Goal: Task Accomplishment & Management: Complete application form

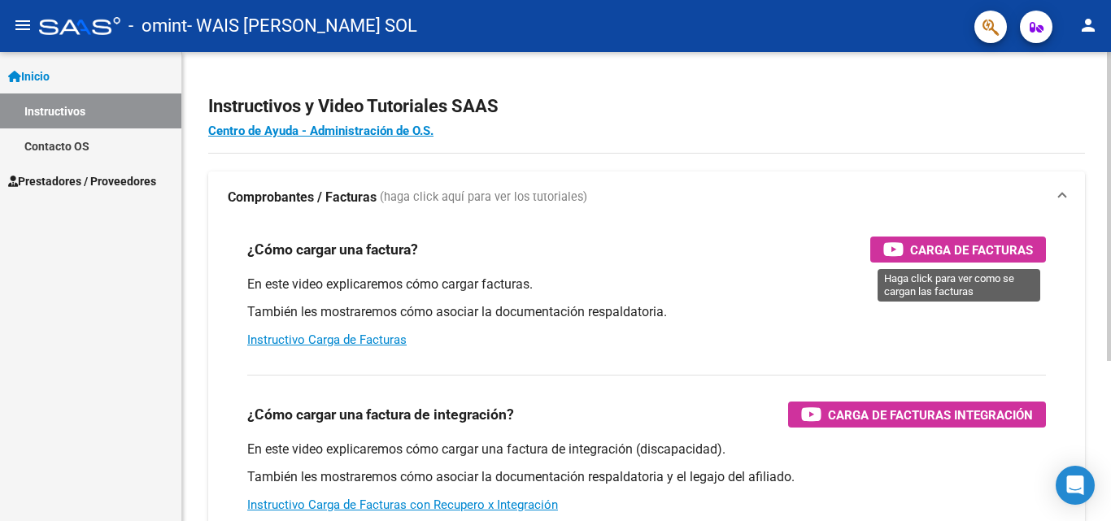
click at [944, 242] on span "Carga de Facturas" at bounding box center [971, 250] width 123 height 20
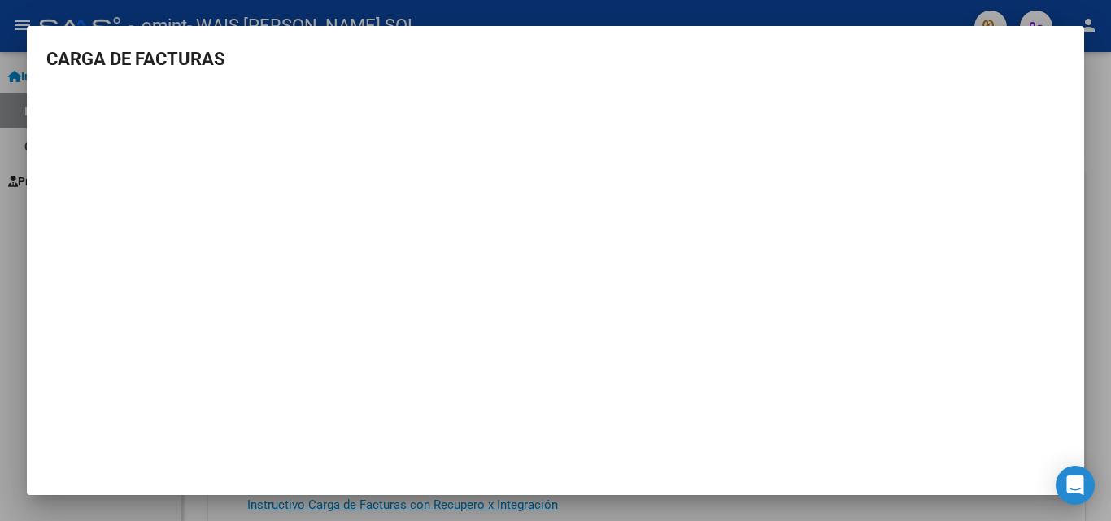
click at [1078, 207] on mat-dialog-content "CARGA DE FACTURAS" at bounding box center [555, 252] width 1057 height 412
click at [1083, 286] on mat-dialog-content "CARGA DE FACTURAS" at bounding box center [555, 252] width 1057 height 412
click at [905, 24] on div at bounding box center [555, 260] width 1111 height 521
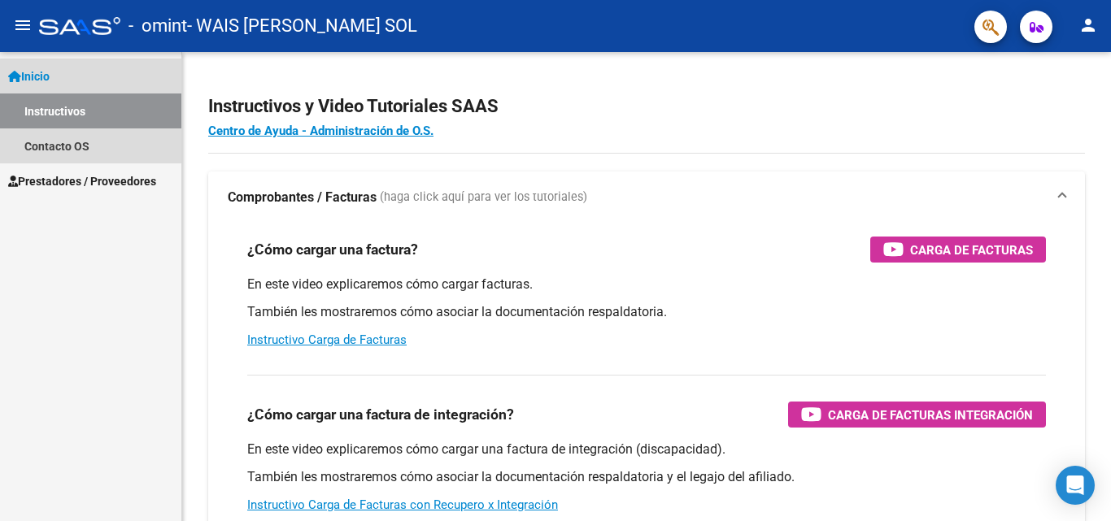
click at [89, 76] on link "Inicio" at bounding box center [90, 76] width 181 height 35
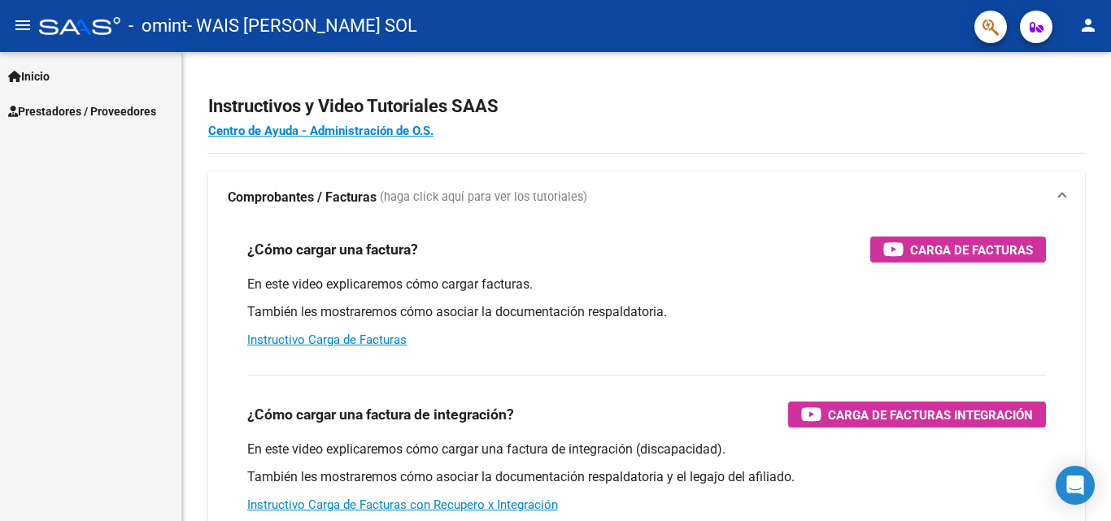
click at [50, 72] on span "Inicio" at bounding box center [28, 77] width 41 height 18
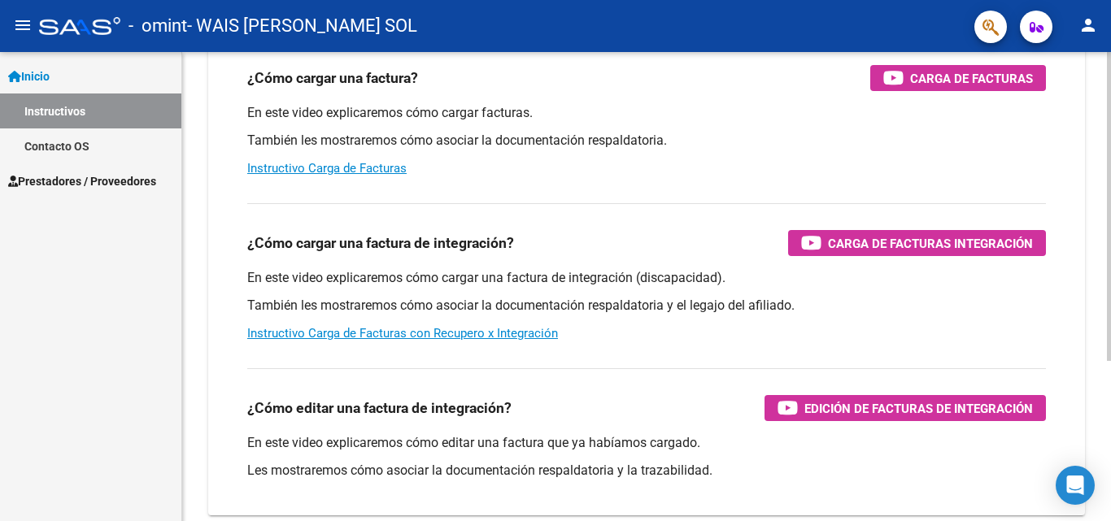
click at [1098, 299] on div at bounding box center [1109, 319] width 4 height 309
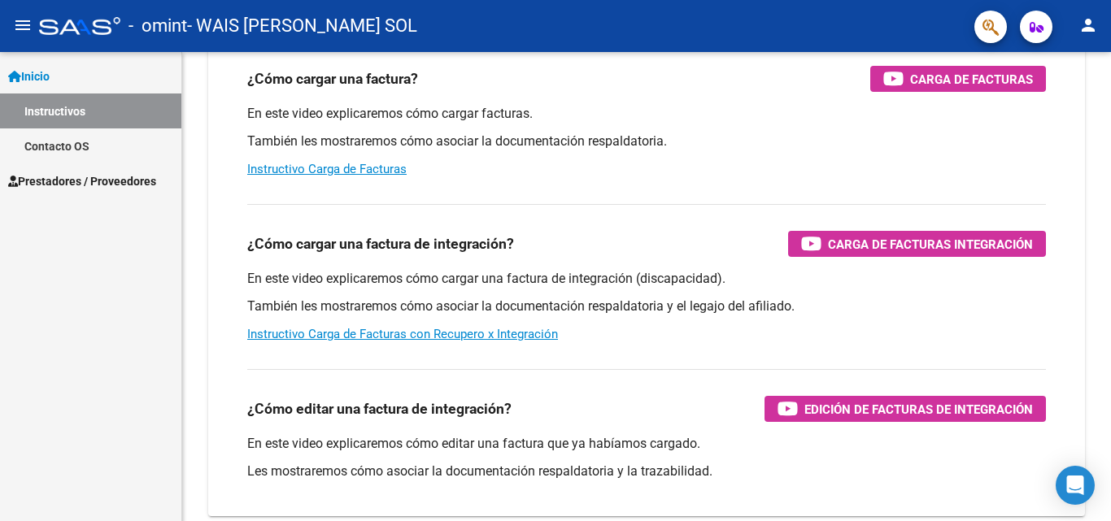
click at [19, 23] on mat-icon "menu" at bounding box center [23, 25] width 20 height 20
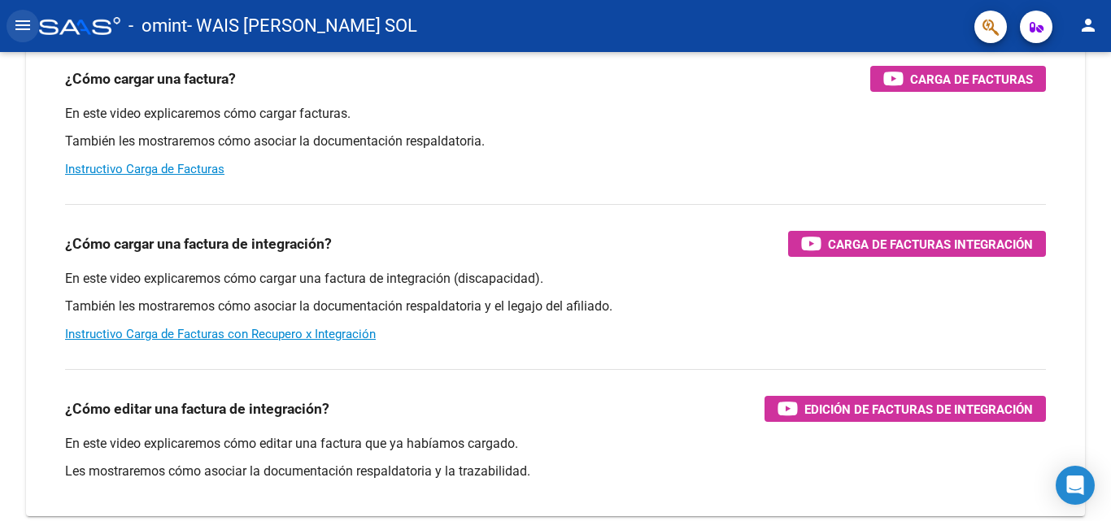
click at [15, 29] on mat-icon "menu" at bounding box center [23, 25] width 20 height 20
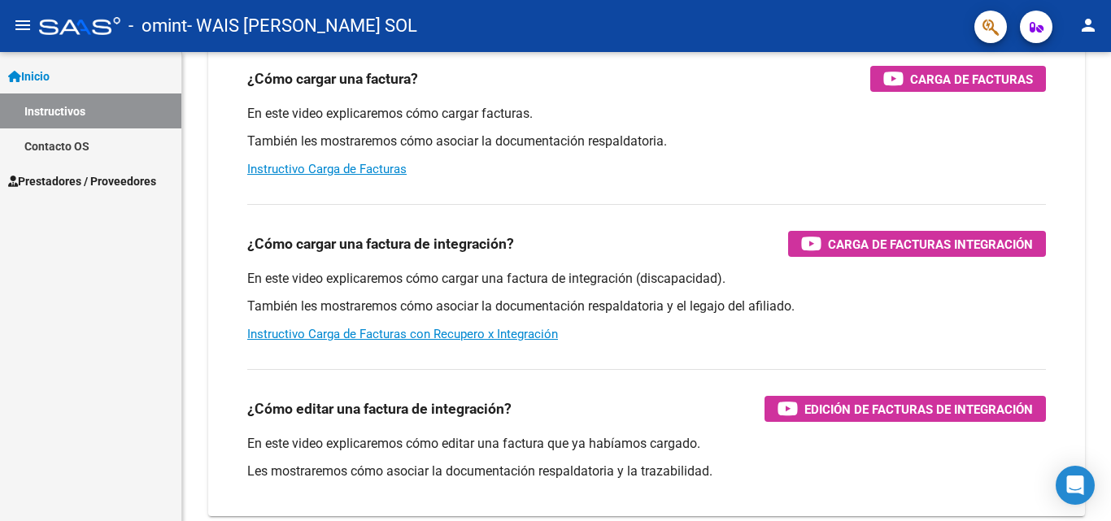
click at [20, 29] on mat-icon "menu" at bounding box center [23, 25] width 20 height 20
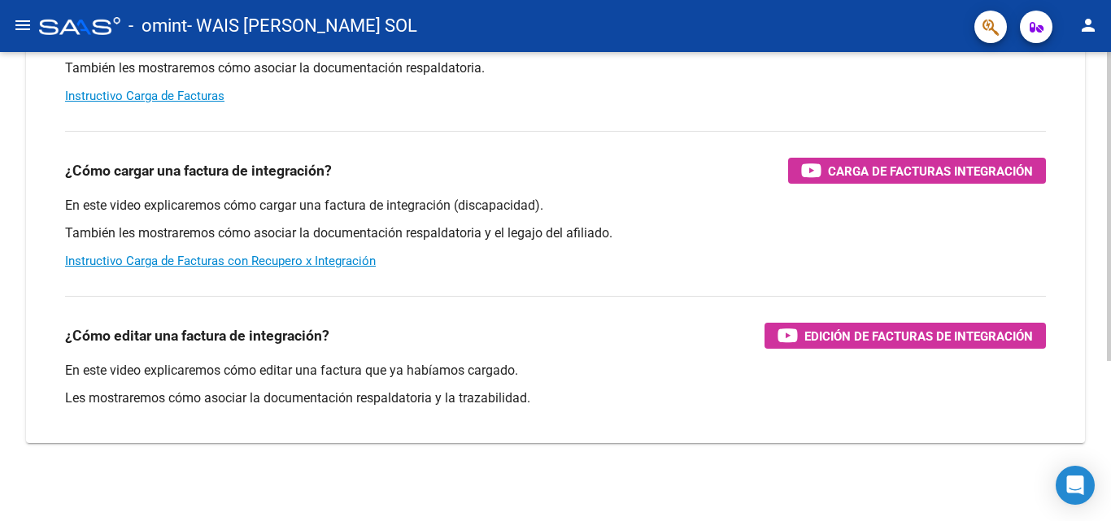
scroll to position [0, 0]
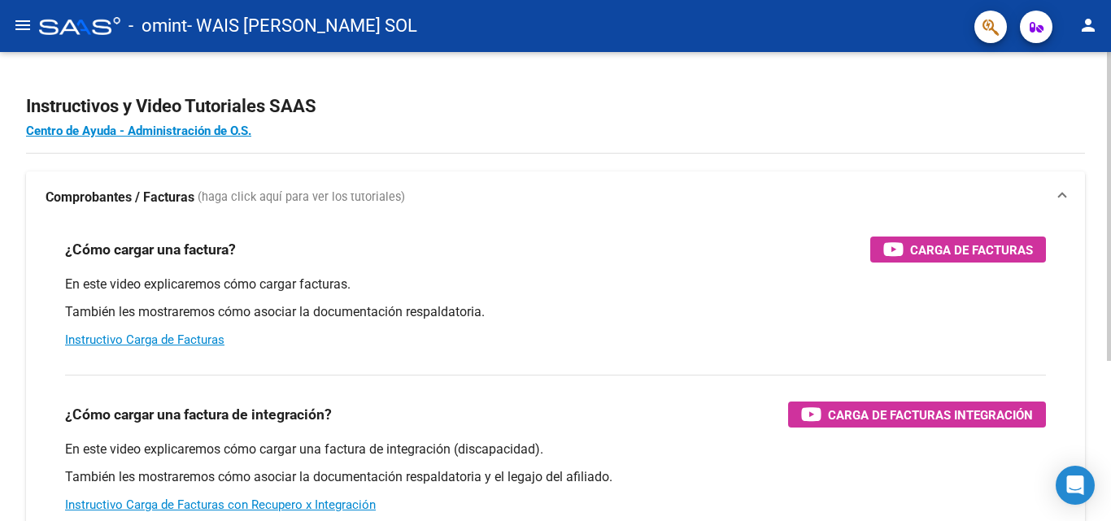
click at [1098, 47] on div "menu - omint - WAIS [PERSON_NAME] SOL person Inicio Instructivos Contacto OS Pr…" at bounding box center [555, 260] width 1111 height 521
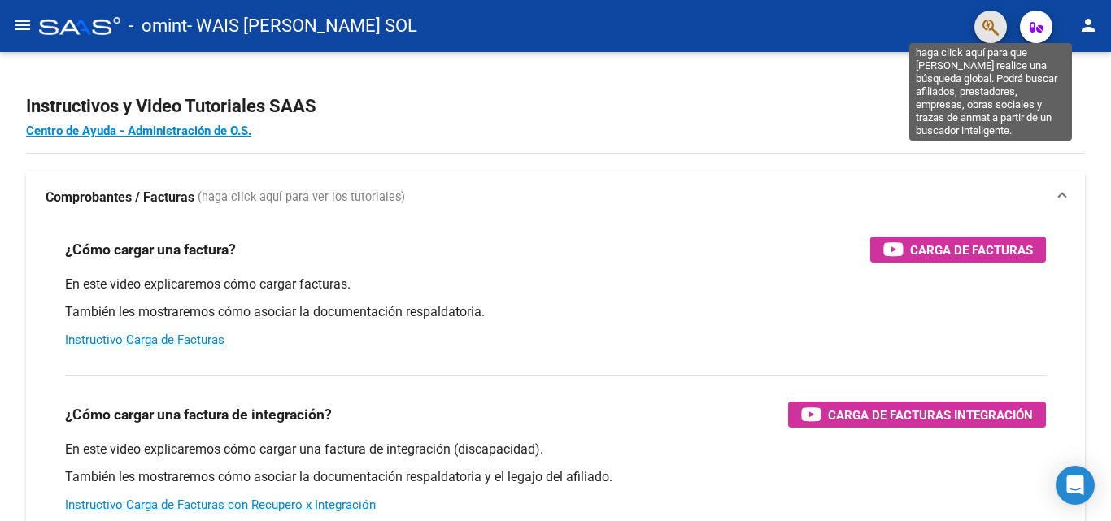
click at [985, 24] on icon "button" at bounding box center [991, 27] width 16 height 19
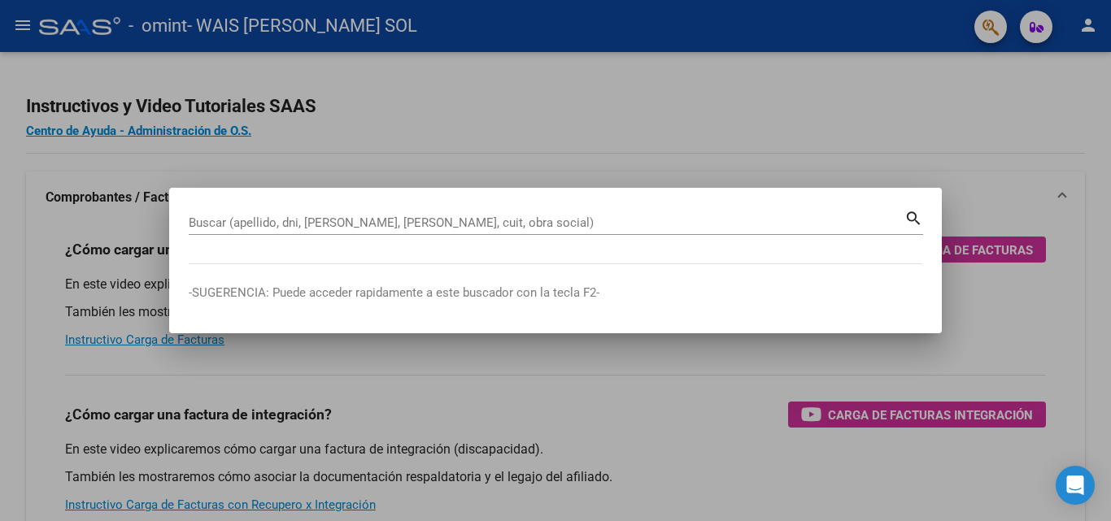
click at [796, 103] on div at bounding box center [555, 260] width 1111 height 521
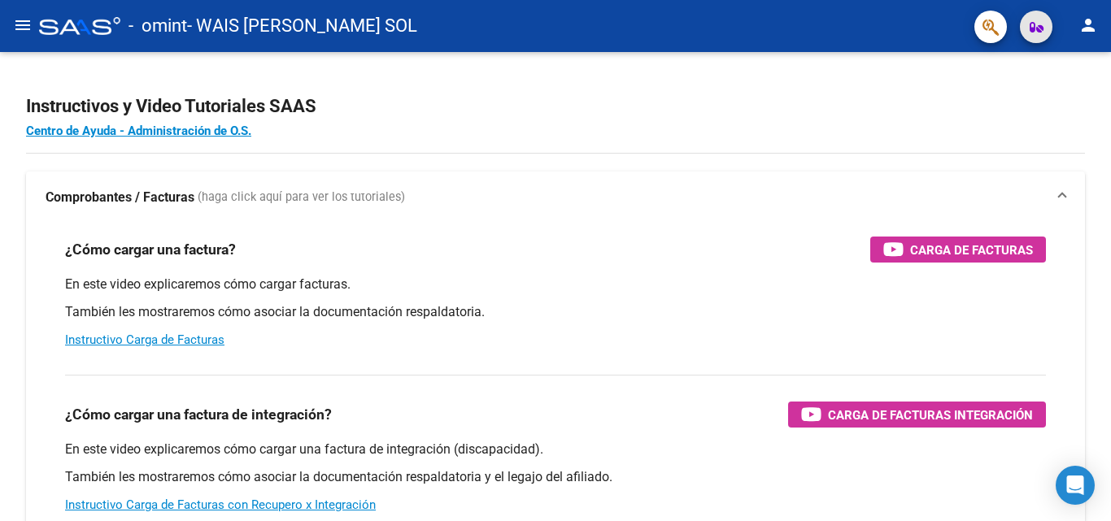
click at [1043, 24] on icon "button" at bounding box center [1037, 27] width 14 height 12
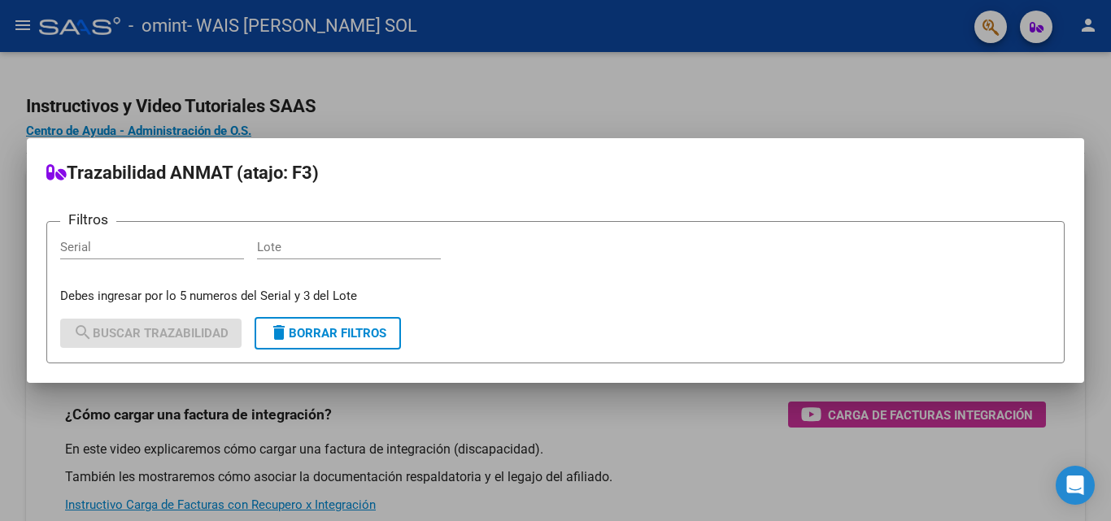
click at [678, 106] on div at bounding box center [555, 260] width 1111 height 521
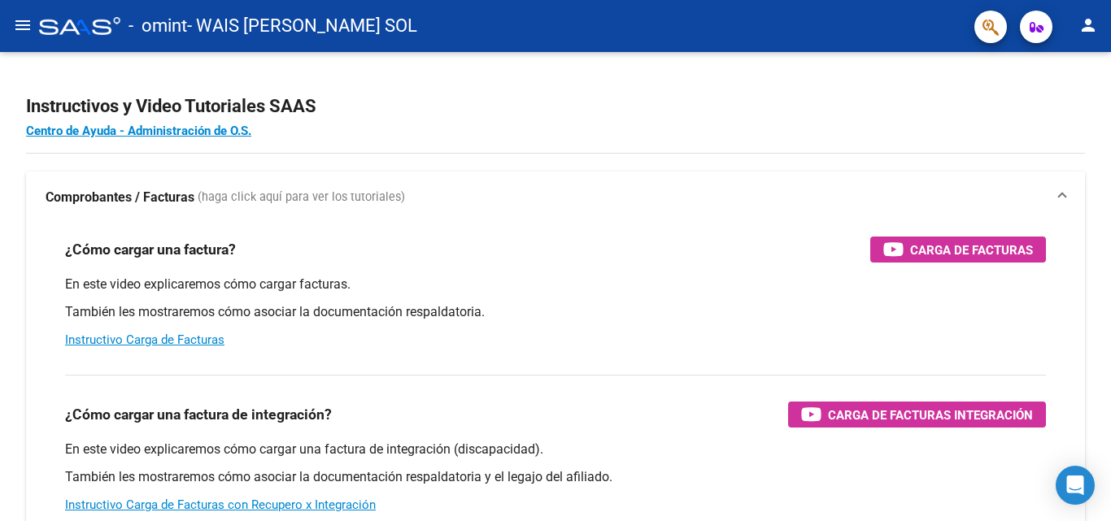
click at [27, 25] on mat-icon "menu" at bounding box center [23, 25] width 20 height 20
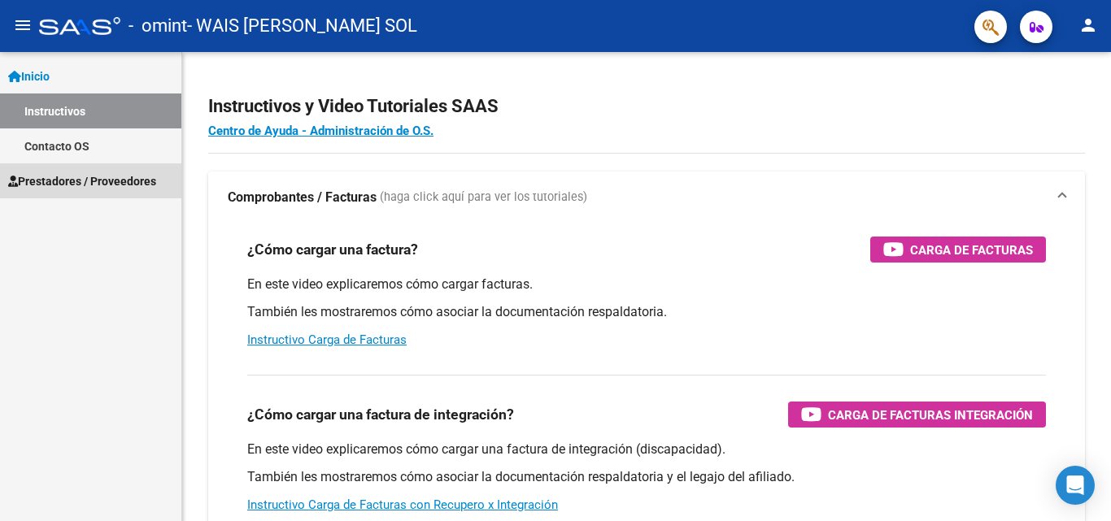
click at [83, 181] on span "Prestadores / Proveedores" at bounding box center [82, 181] width 148 height 18
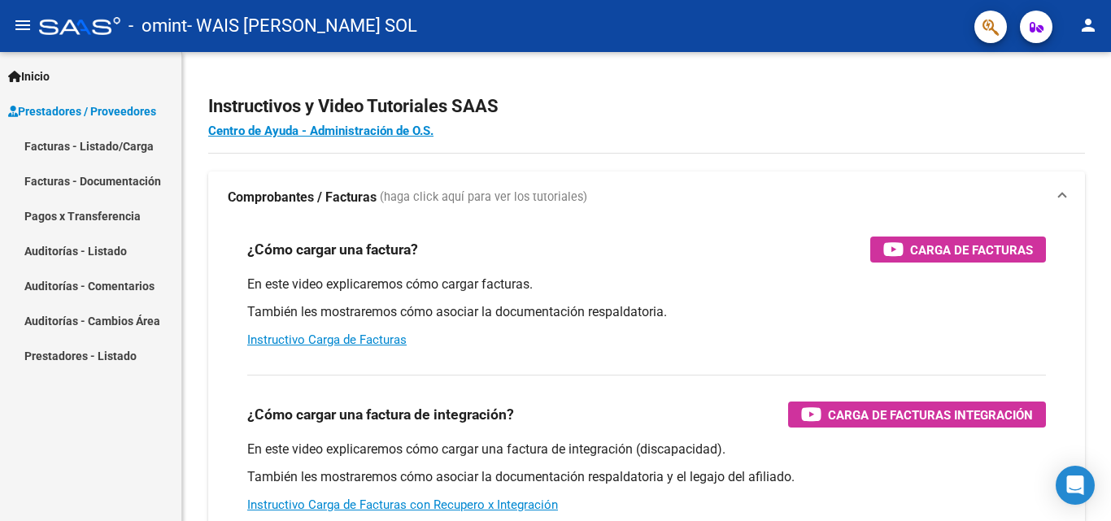
click at [129, 143] on link "Facturas - Listado/Carga" at bounding box center [90, 146] width 181 height 35
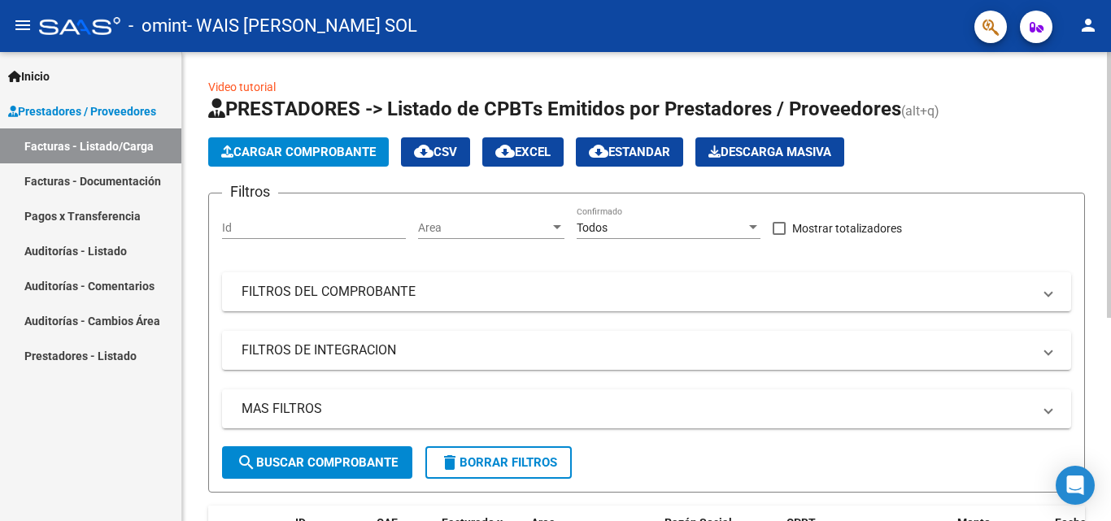
click at [358, 139] on button "Cargar Comprobante" at bounding box center [298, 151] width 181 height 29
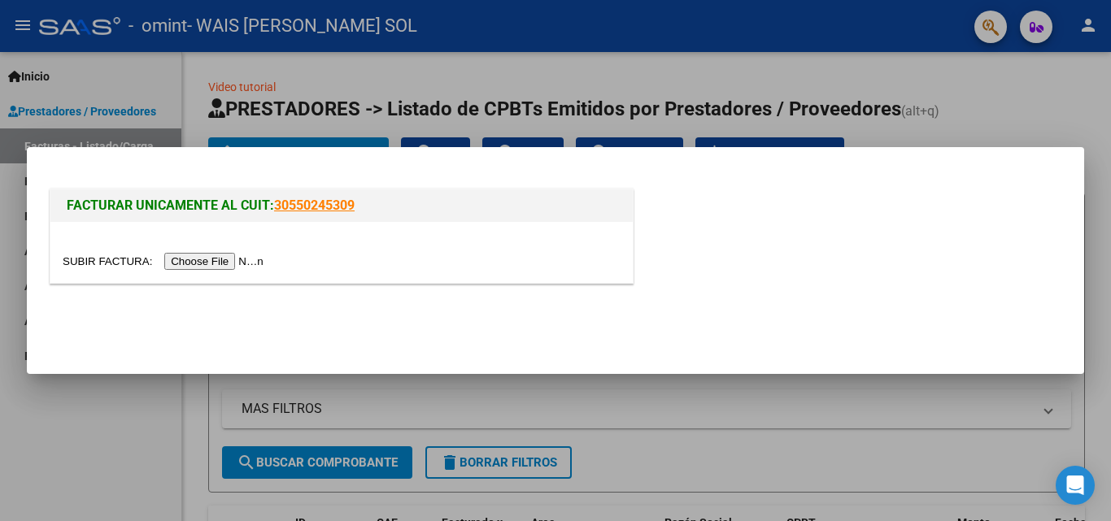
click at [254, 264] on input "file" at bounding box center [166, 261] width 206 height 17
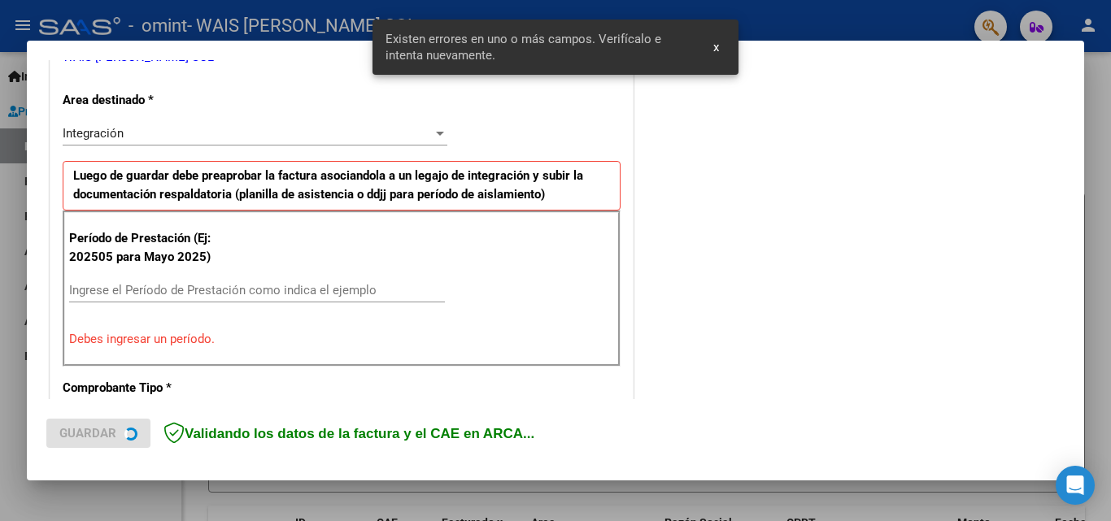
scroll to position [367, 0]
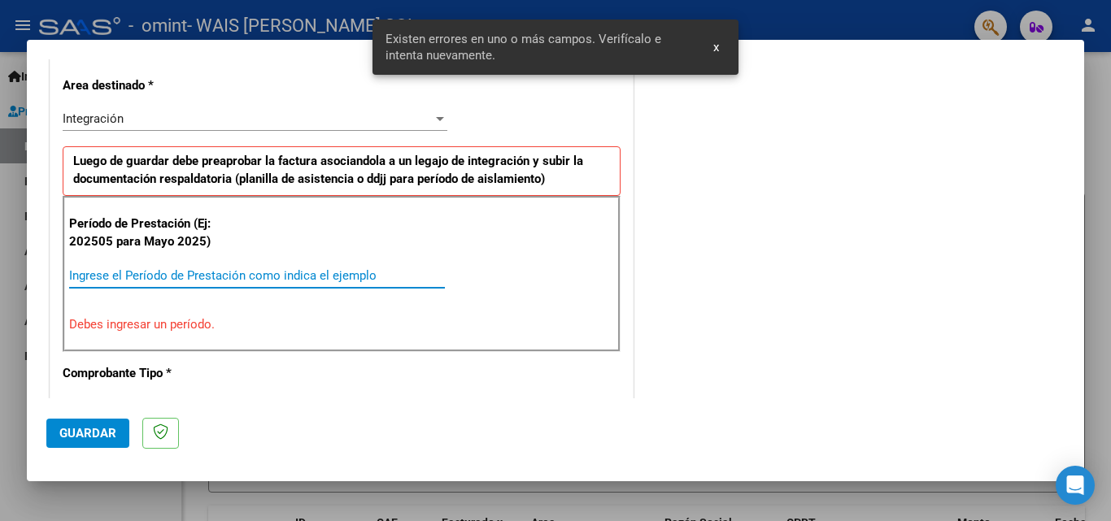
click at [191, 275] on input "Ingrese el Período de Prestación como indica el ejemplo" at bounding box center [257, 275] width 376 height 15
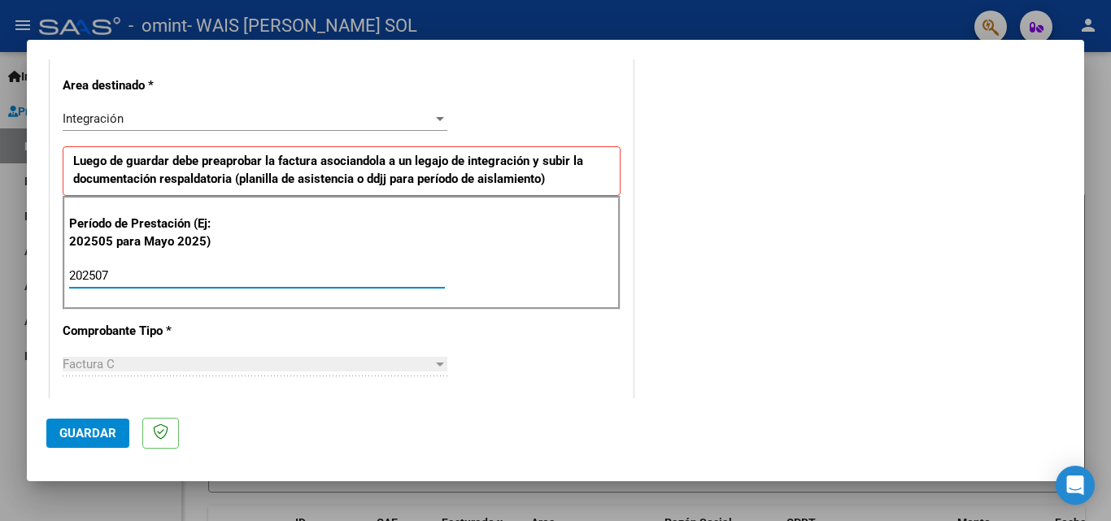
type input "202507"
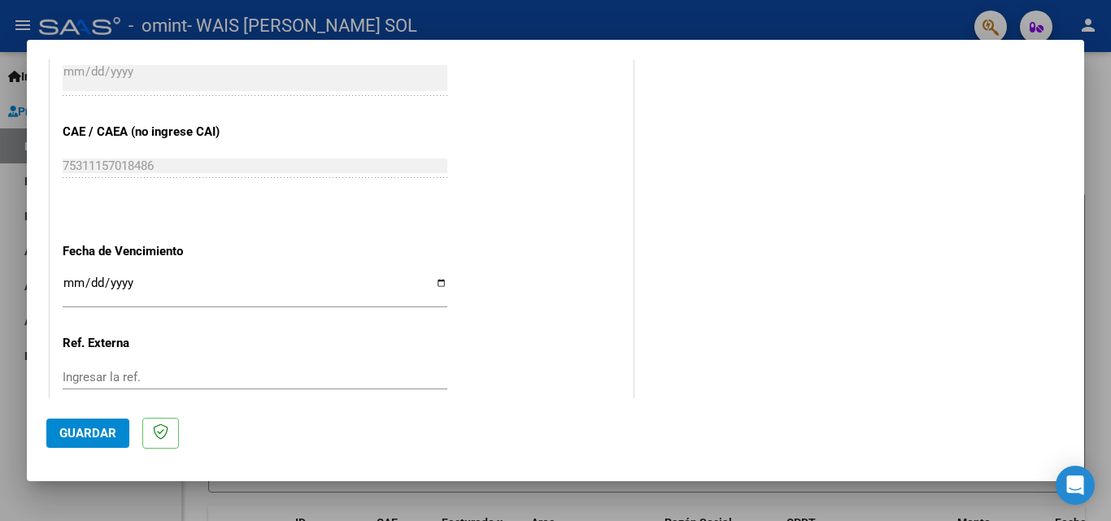
scroll to position [1092, 0]
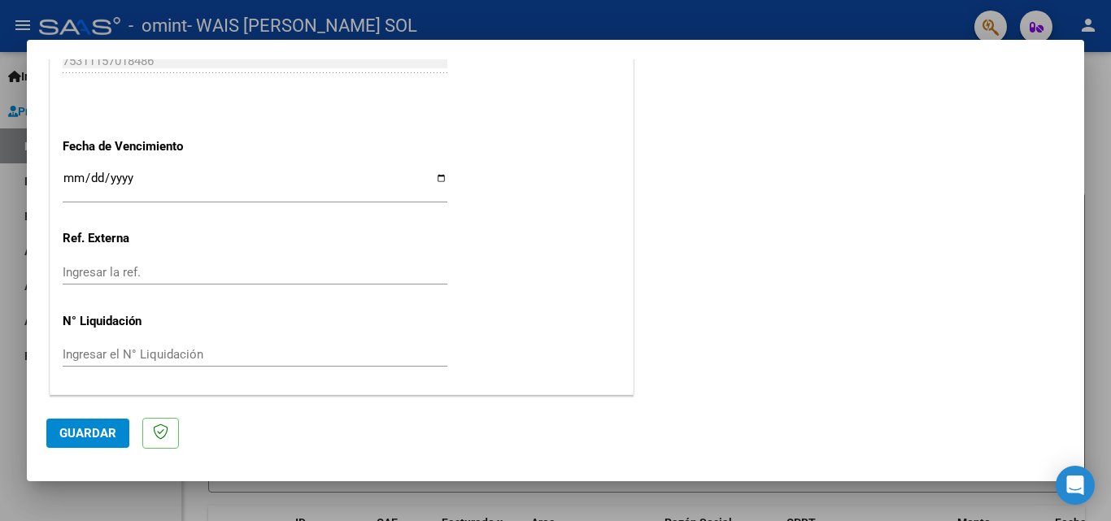
click at [428, 177] on input "Ingresar la fecha" at bounding box center [255, 185] width 385 height 26
click at [437, 177] on input "Ingresar la fecha" at bounding box center [255, 185] width 385 height 26
type input "[DATE]"
click at [206, 274] on input "Ingresar la ref." at bounding box center [255, 272] width 385 height 15
click at [409, 353] on input "Ingresar el N° Liquidación" at bounding box center [255, 354] width 385 height 15
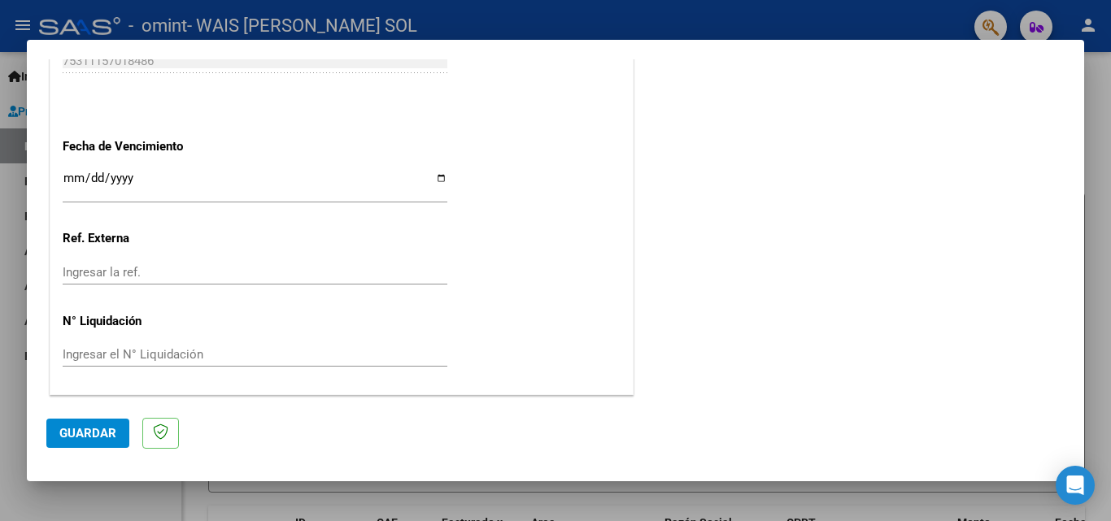
click at [85, 424] on button "Guardar" at bounding box center [87, 433] width 83 height 29
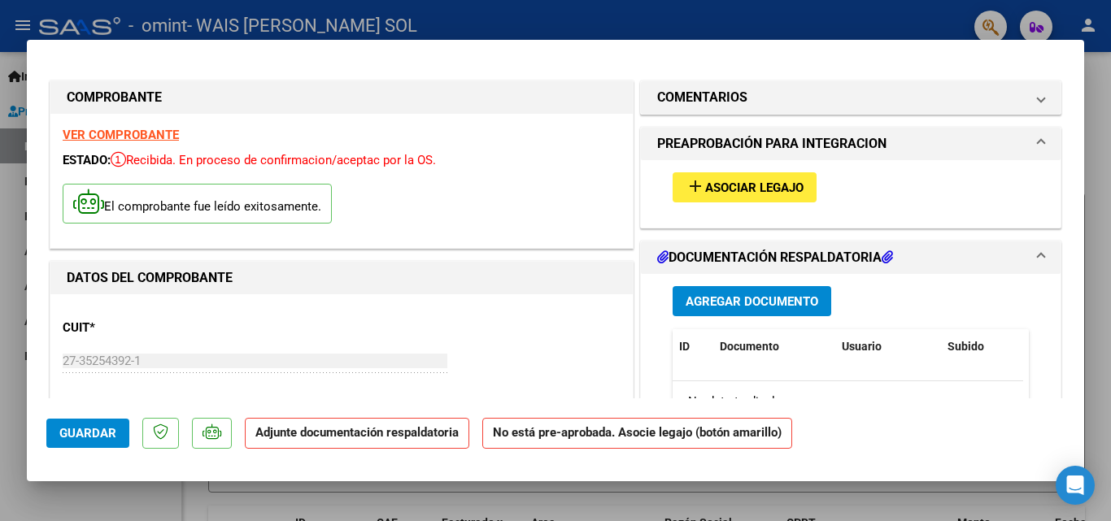
click at [730, 298] on span "Agregar Documento" at bounding box center [752, 301] width 133 height 15
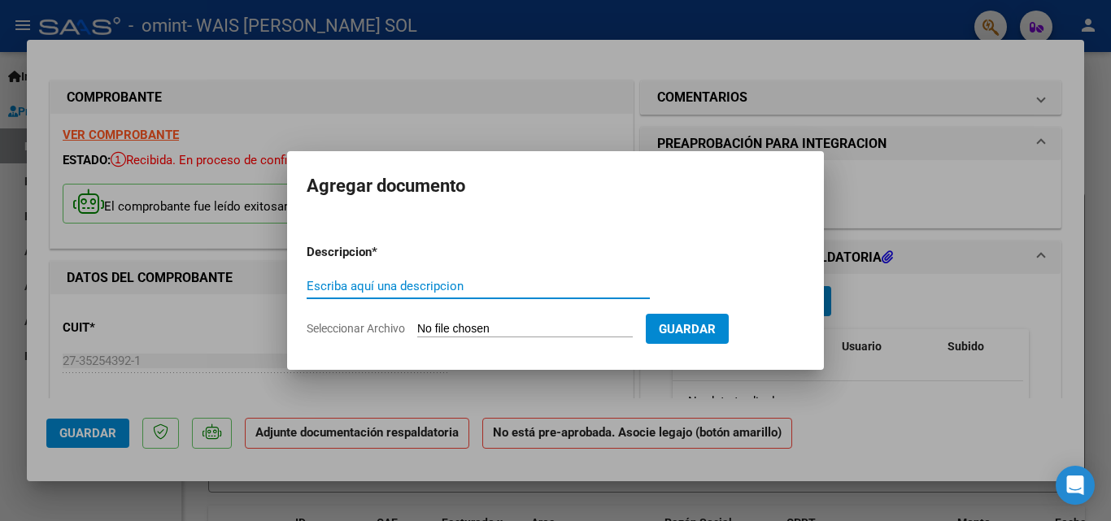
click at [424, 287] on input "Escriba aquí una descripcion" at bounding box center [478, 286] width 343 height 15
type input "planilla de asistencia"
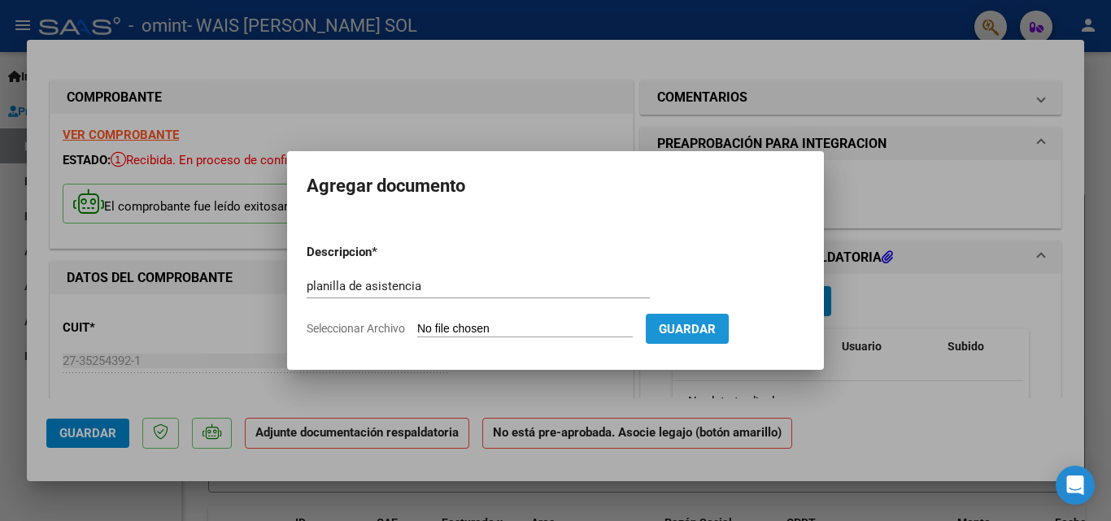
click at [689, 333] on span "Guardar" at bounding box center [687, 329] width 57 height 15
click at [502, 313] on div "planilla de asistencia Escriba aquí una descripcion" at bounding box center [478, 294] width 343 height 40
click at [504, 329] on input "Seleccionar Archivo" at bounding box center [525, 329] width 216 height 15
type input "C:\fakepath\Planilla de asistencia [DATE]-[PERSON_NAME]-Psicopedaogía.pdf"
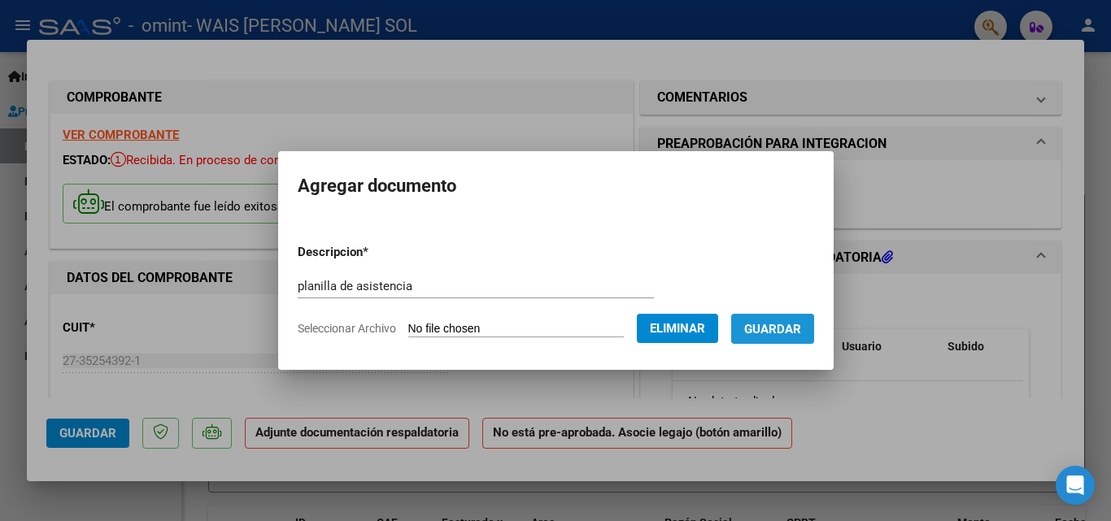
click at [780, 332] on span "Guardar" at bounding box center [772, 329] width 57 height 15
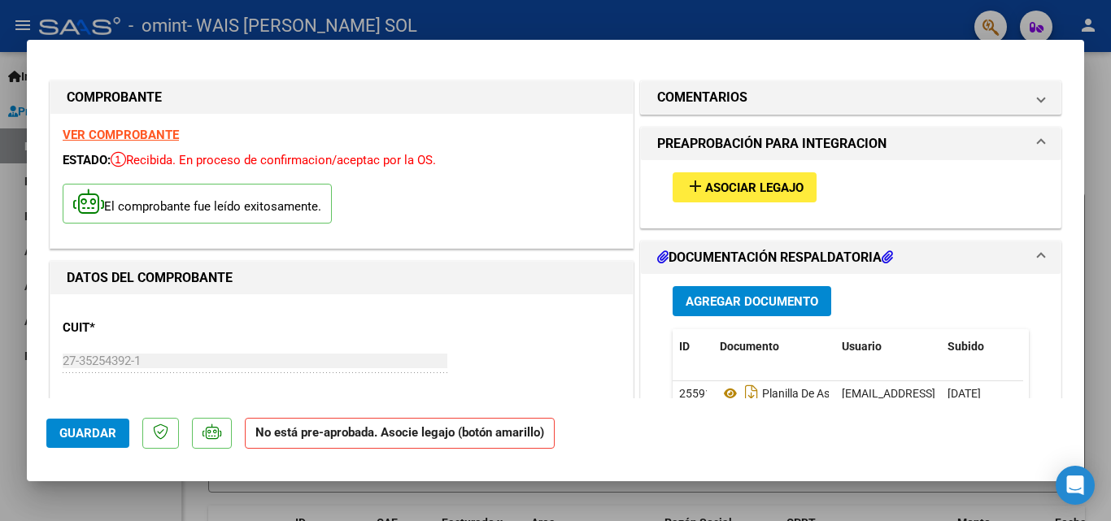
click at [773, 146] on h1 "PREAPROBACIÓN PARA INTEGRACION" at bounding box center [771, 144] width 229 height 20
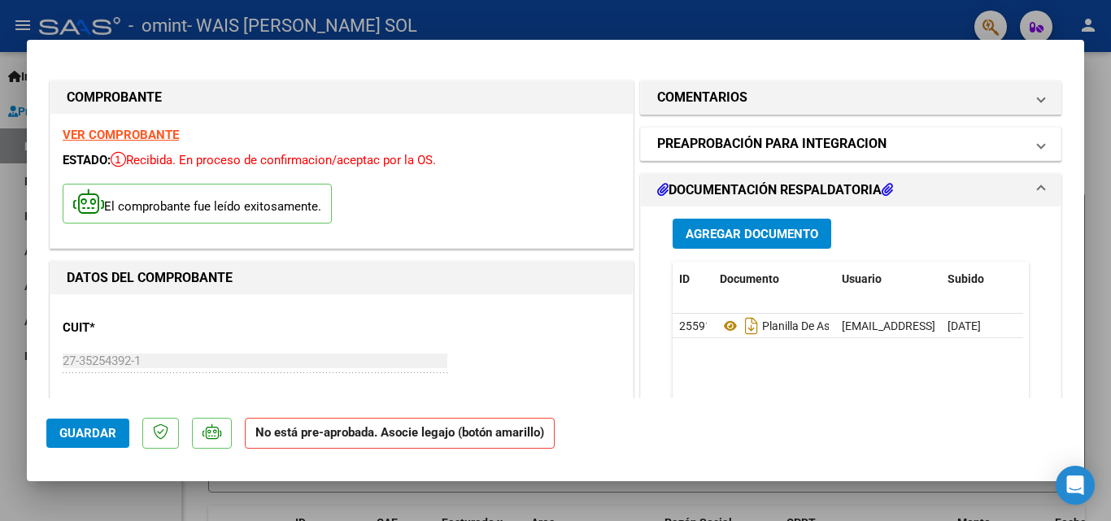
click at [931, 148] on mat-panel-title "PREAPROBACIÓN PARA INTEGRACION" at bounding box center [841, 144] width 368 height 20
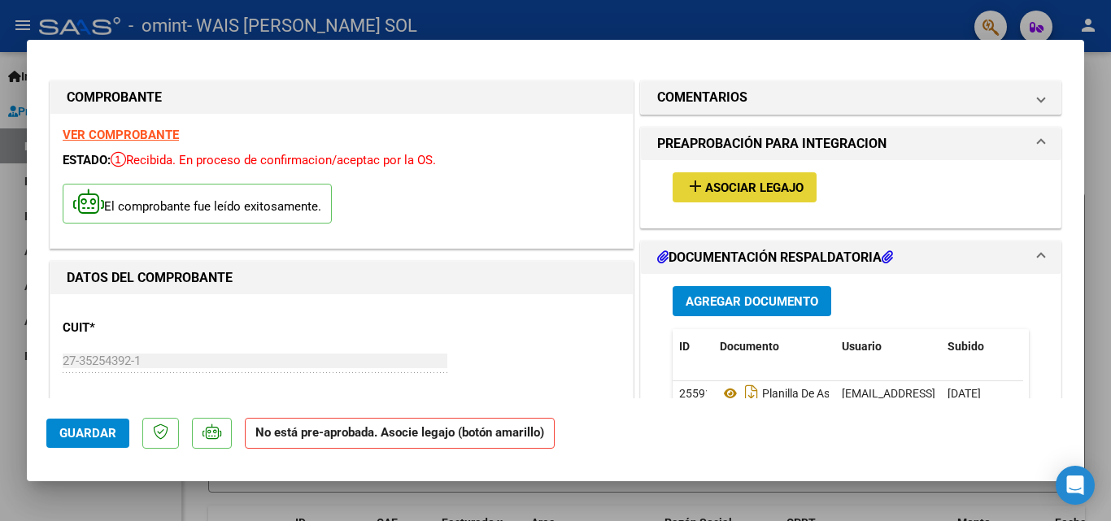
click at [717, 185] on span "Asociar Legajo" at bounding box center [754, 188] width 98 height 15
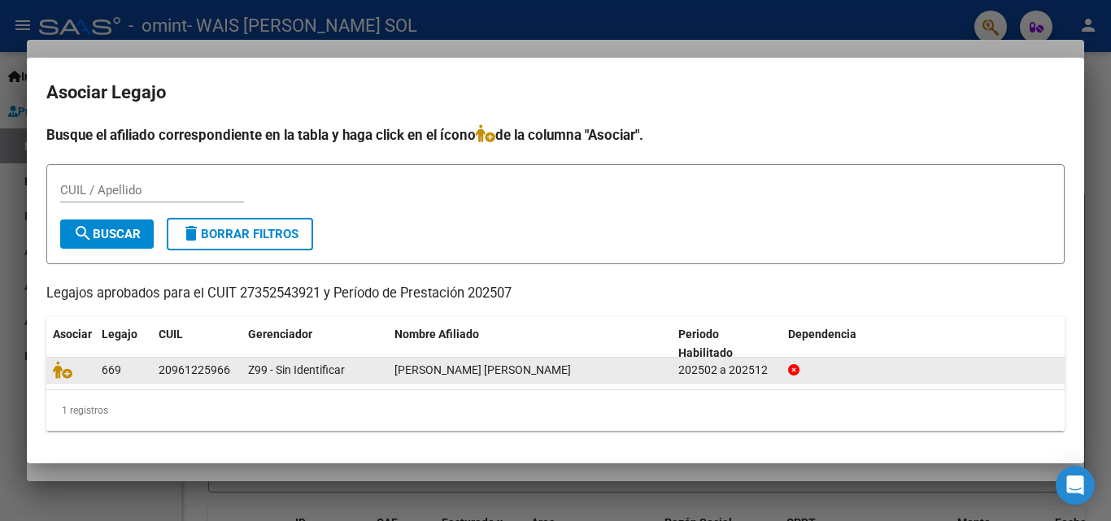
click at [197, 364] on div "20961225966" at bounding box center [195, 370] width 72 height 19
click at [94, 368] on datatable-body-cell at bounding box center [70, 370] width 49 height 25
click at [740, 368] on div "202502 a 202512" at bounding box center [726, 370] width 97 height 19
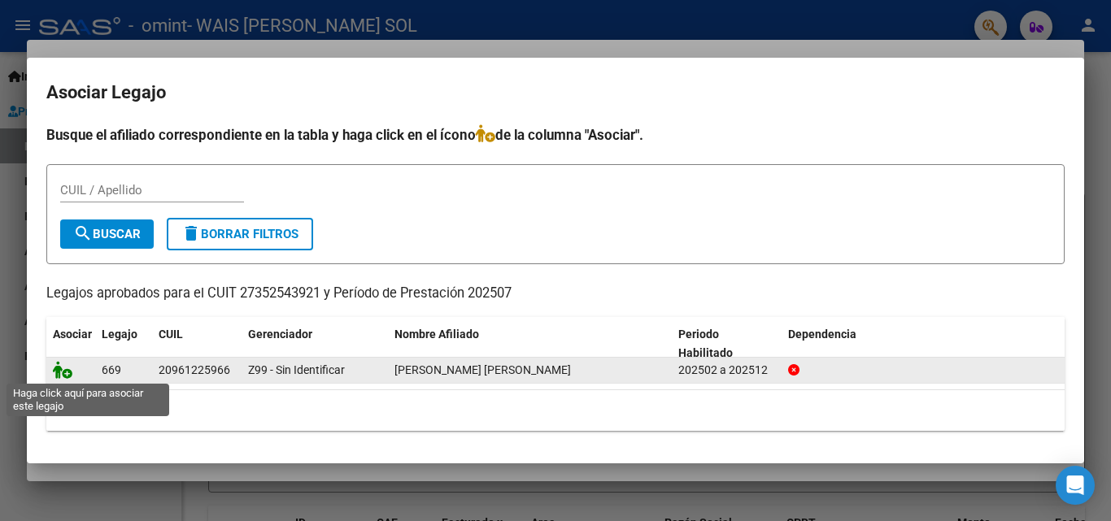
click at [65, 369] on icon at bounding box center [63, 370] width 20 height 18
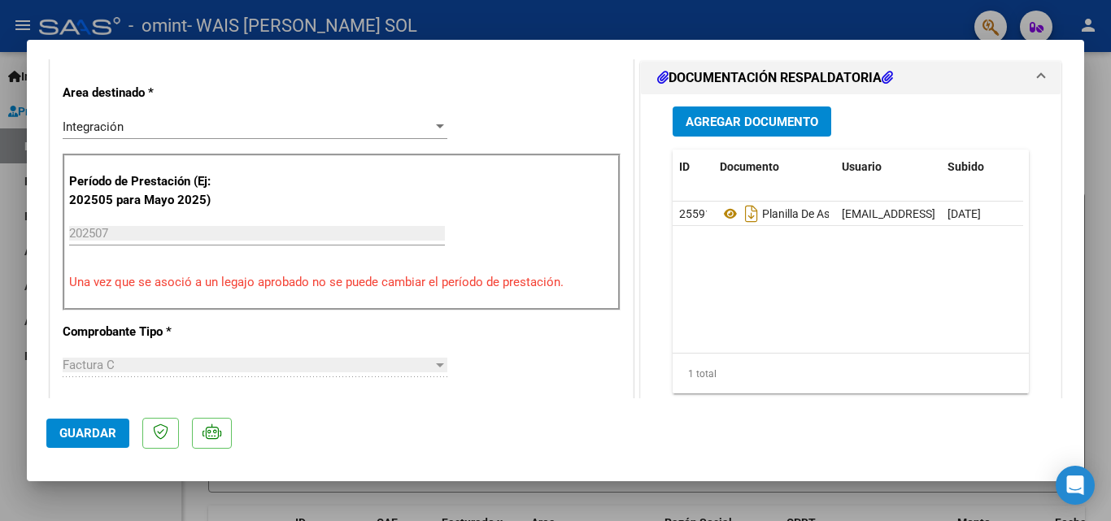
scroll to position [406, 0]
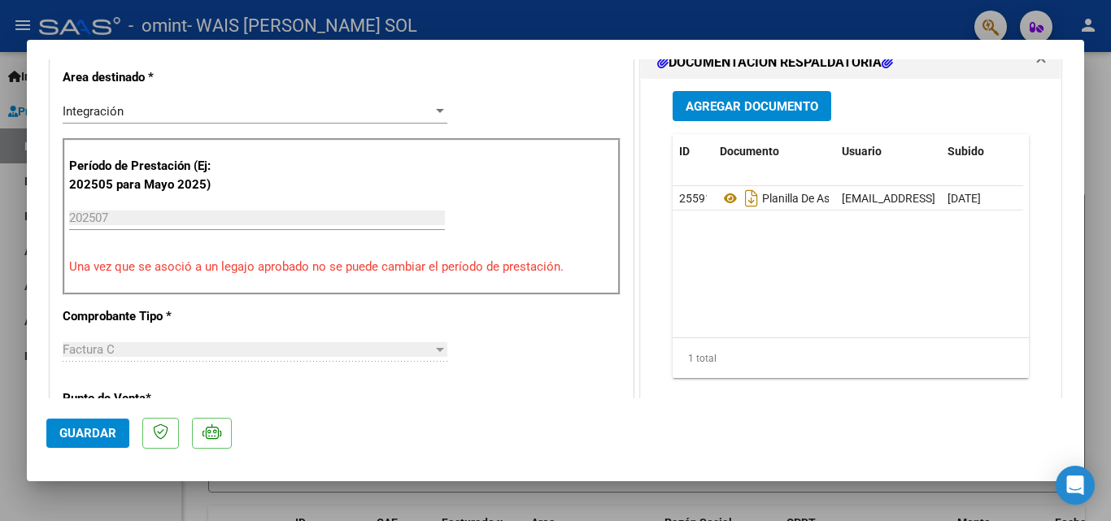
click at [692, 102] on span "Agregar Documento" at bounding box center [752, 106] width 133 height 15
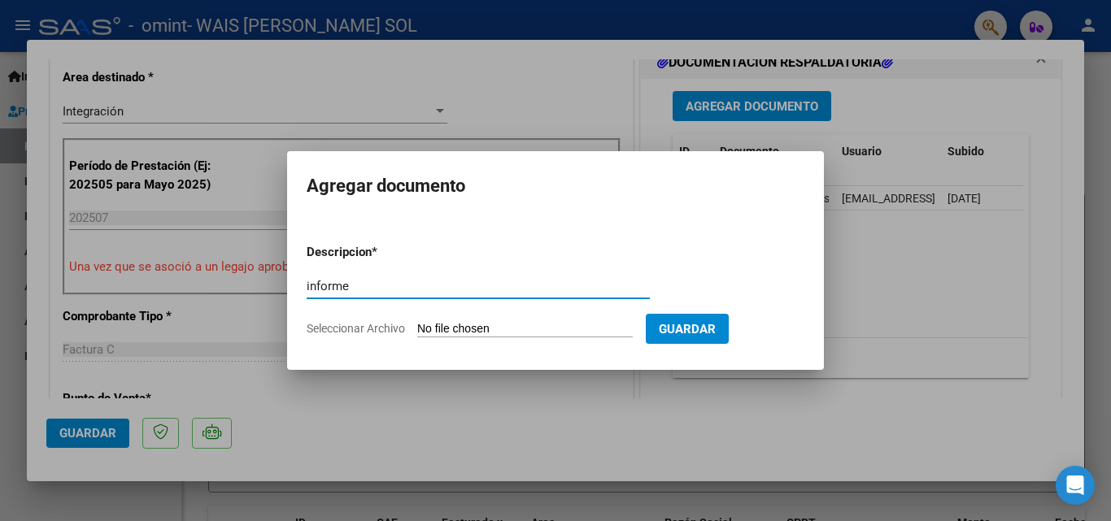
type input "informe"
click at [536, 327] on input "Seleccionar Archivo" at bounding box center [525, 329] width 216 height 15
type input "C:\fakepath\Informe de psicopedagogía [PERSON_NAME]-[DATE].pdf"
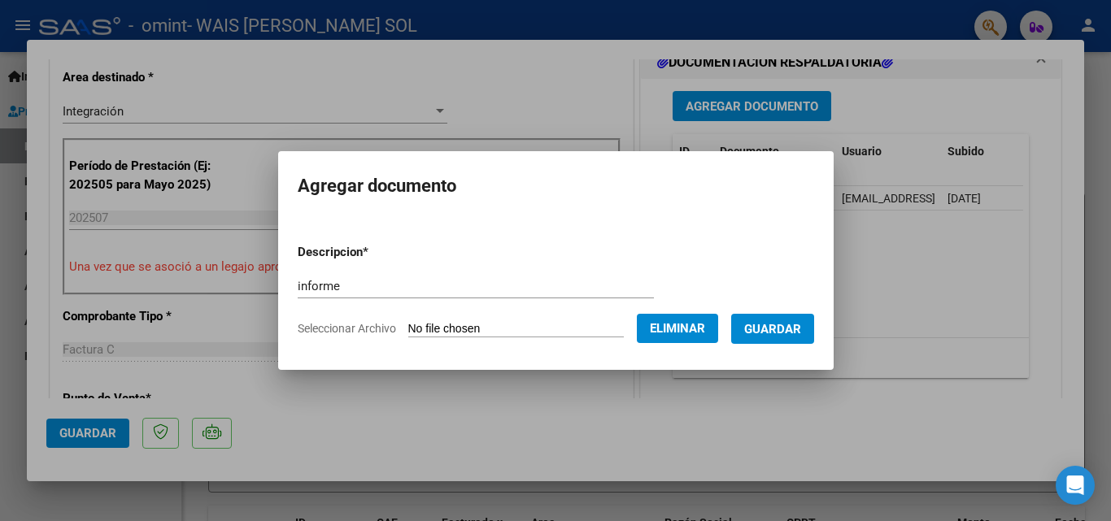
click at [768, 334] on span "Guardar" at bounding box center [772, 329] width 57 height 15
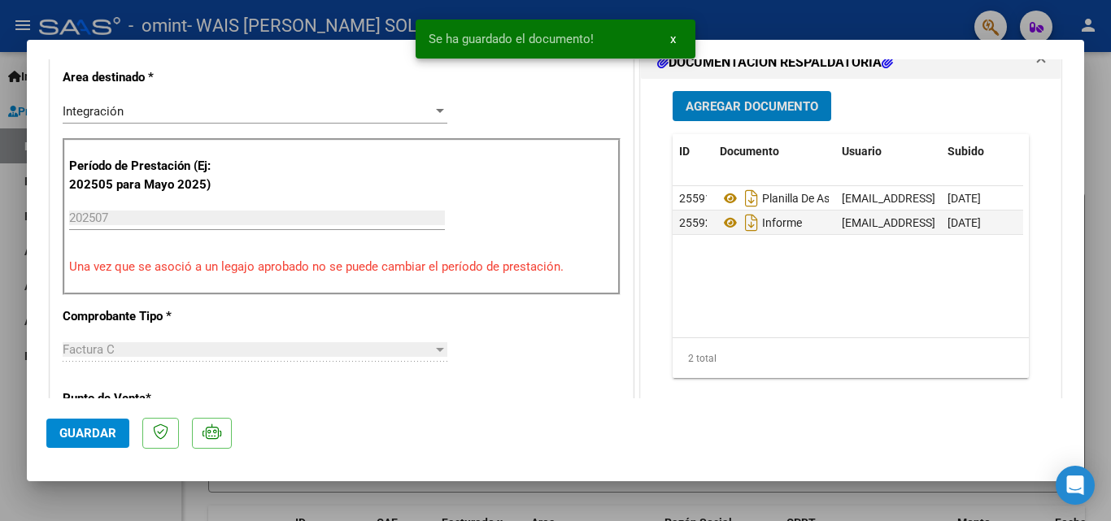
click at [66, 431] on span "Guardar" at bounding box center [87, 433] width 57 height 15
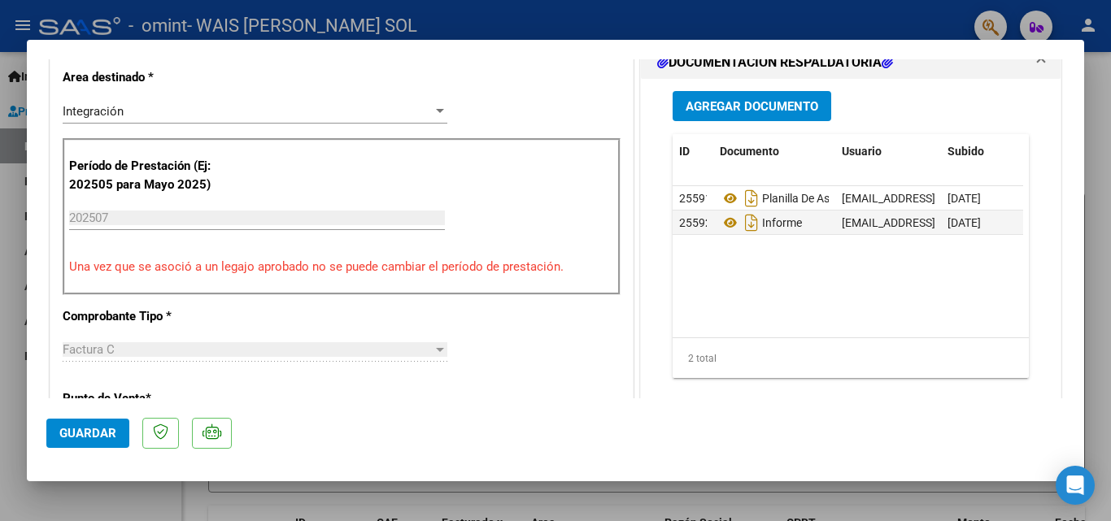
click at [90, 438] on span "Guardar" at bounding box center [87, 433] width 57 height 15
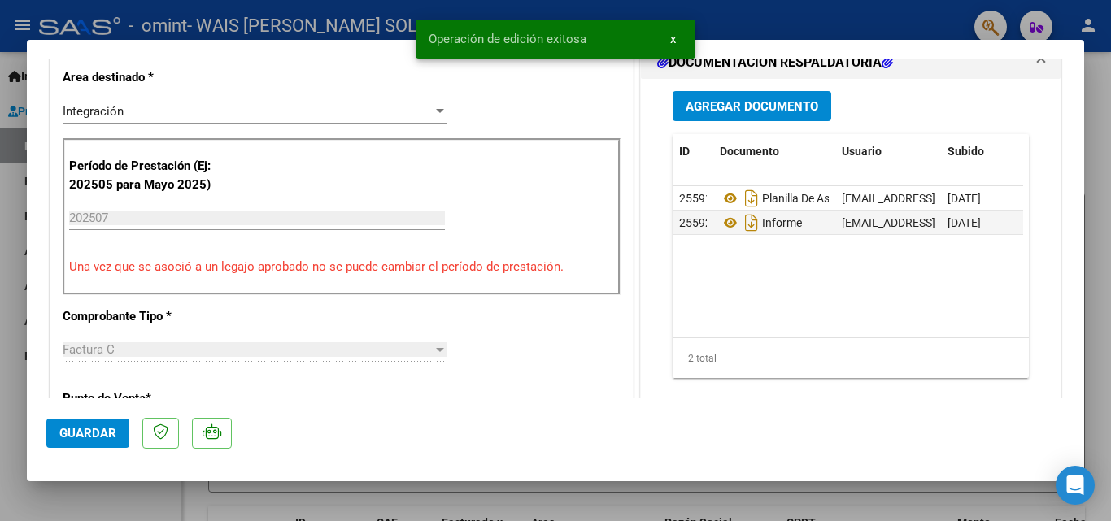
click at [1097, 141] on div at bounding box center [555, 260] width 1111 height 521
type input "$ 0,00"
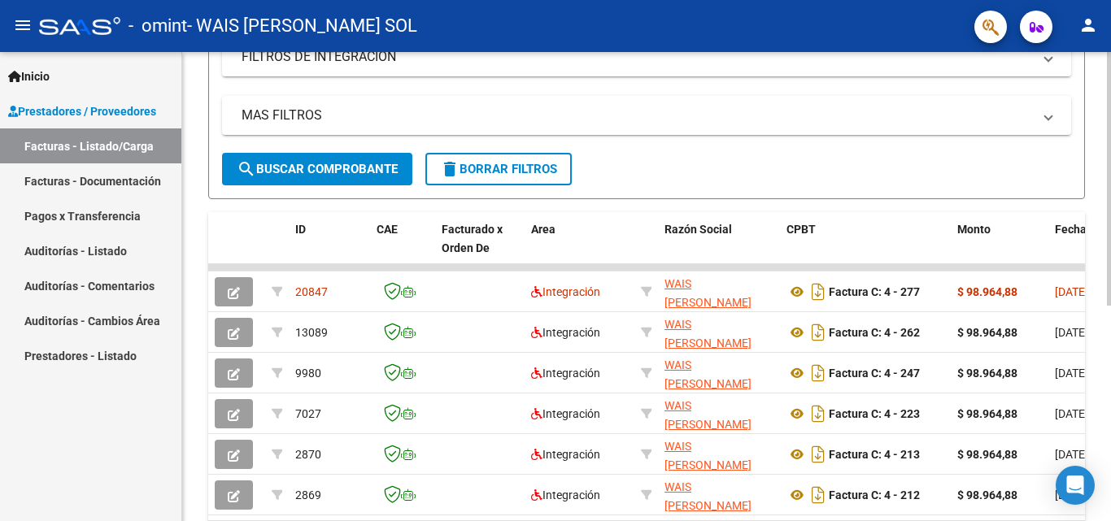
scroll to position [295, 0]
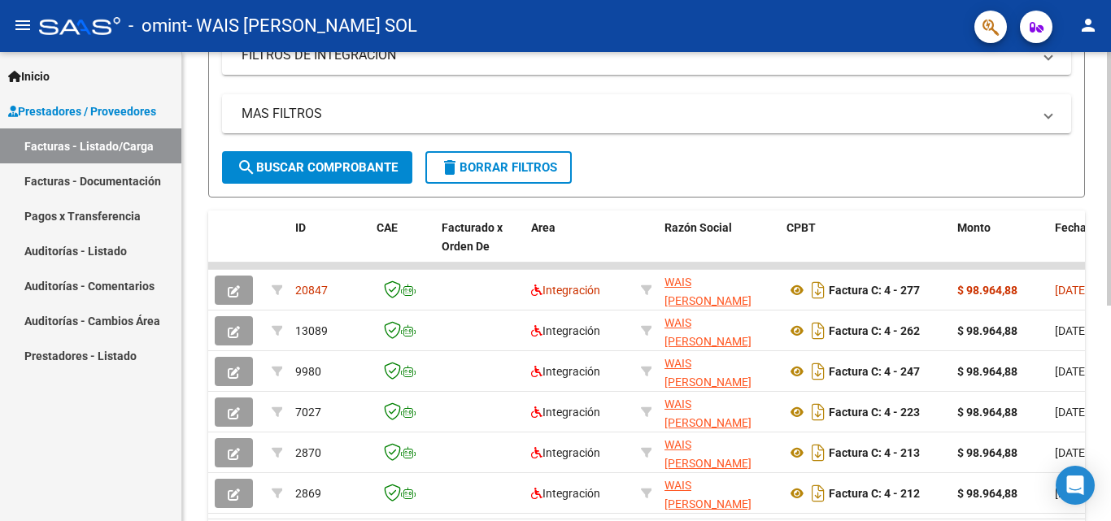
click at [1098, 249] on div at bounding box center [1109, 344] width 4 height 254
